Goal: Information Seeking & Learning: Learn about a topic

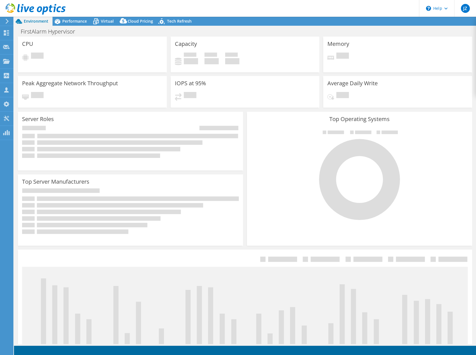
select select "USD"
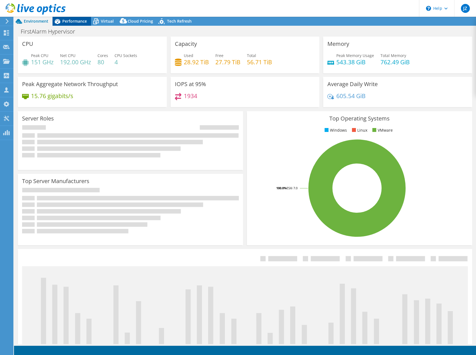
click at [79, 21] on span "Performance" at bounding box center [74, 20] width 25 height 5
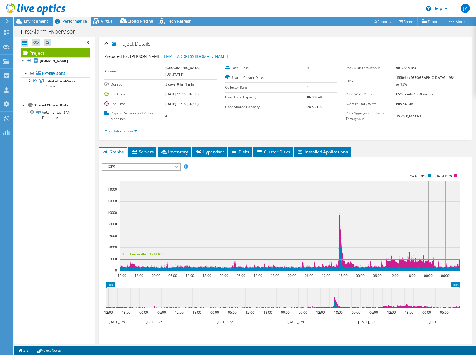
click at [163, 163] on span "IOPS" at bounding box center [141, 166] width 72 height 7
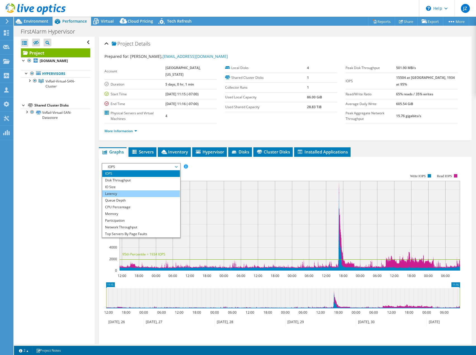
click at [130, 195] on li "Latency" at bounding box center [140, 193] width 77 height 7
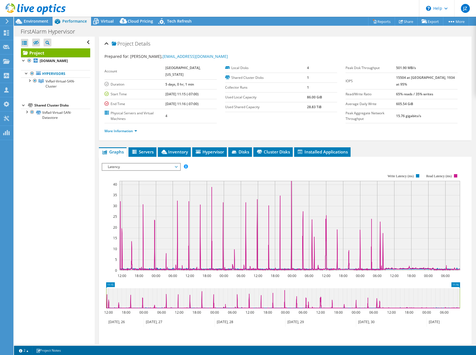
click at [255, 164] on div "IOPS Disk Throughput IO Size Latency Queue Depth CPU Percentage Memory Page Fau…" at bounding box center [285, 167] width 367 height 8
click at [139, 167] on span "Latency" at bounding box center [141, 166] width 72 height 7
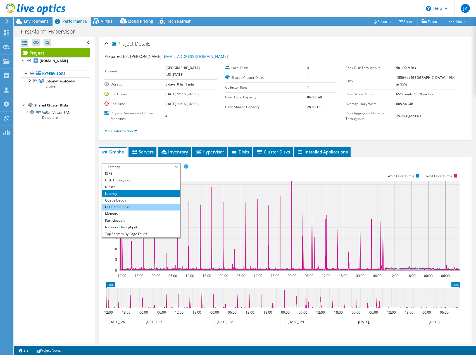
click at [135, 207] on li "CPU Percentage" at bounding box center [140, 207] width 77 height 7
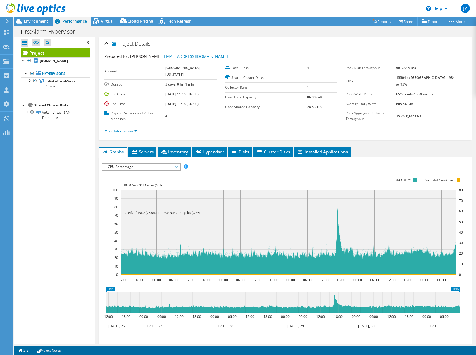
click at [267, 169] on div "IOPS Disk Throughput IO Size Latency Queue Depth CPU Percentage Memory Page Fau…" at bounding box center [285, 167] width 367 height 8
click at [156, 164] on span "CPU Percentage" at bounding box center [141, 166] width 72 height 7
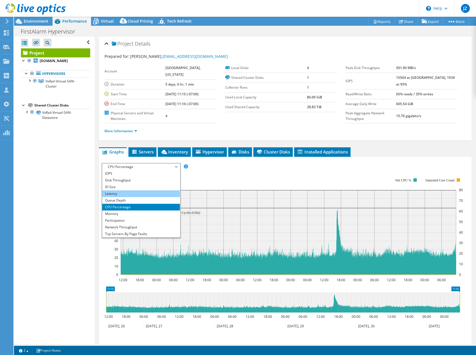
click at [143, 193] on li "Latency" at bounding box center [140, 193] width 77 height 7
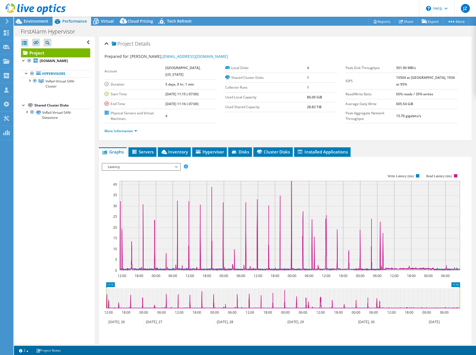
click at [383, 155] on ul "Graphs Servers Inventory Hypervisor Disks Cluster Disks Installed Applications" at bounding box center [285, 151] width 372 height 9
